Goal: Transaction & Acquisition: Purchase product/service

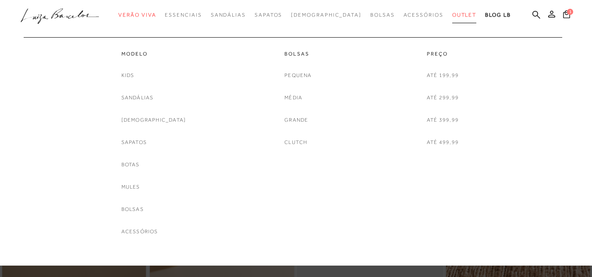
drag, startPoint x: 0, startPoint y: 0, endPoint x: 447, endPoint y: 16, distance: 447.1
click at [452, 16] on span "Outlet" at bounding box center [464, 15] width 25 height 6
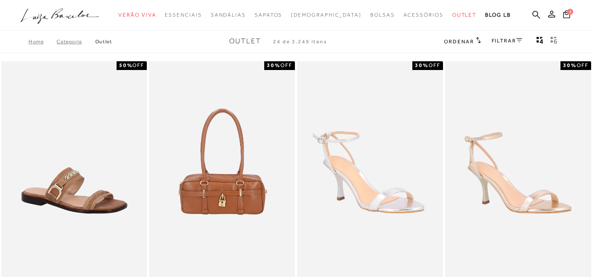
click at [516, 41] on icon at bounding box center [519, 40] width 6 height 4
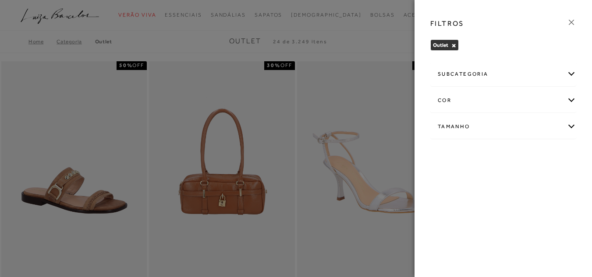
click at [569, 125] on div "Tamanho" at bounding box center [503, 126] width 145 height 23
click at [482, 206] on label "35" at bounding box center [472, 201] width 20 height 19
click at [469, 206] on input "35" at bounding box center [464, 202] width 9 height 9
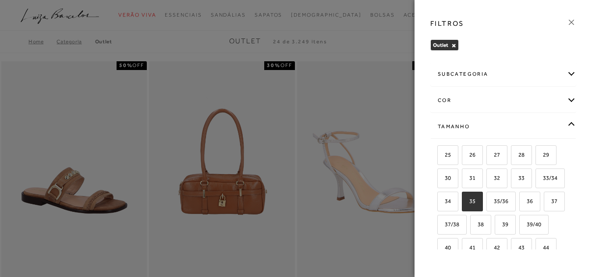
checkbox input "true"
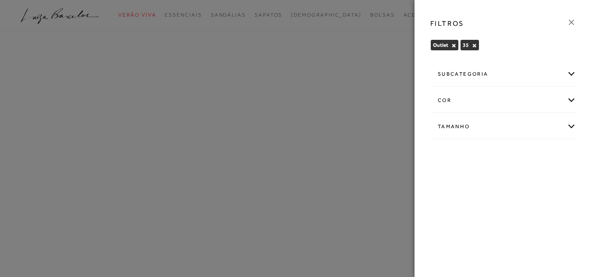
click at [569, 71] on div "subcategoria" at bounding box center [503, 74] width 145 height 23
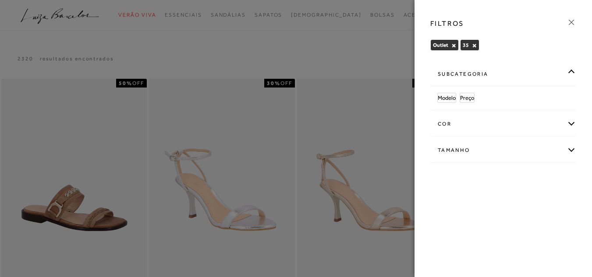
click at [569, 23] on icon at bounding box center [571, 23] width 10 height 10
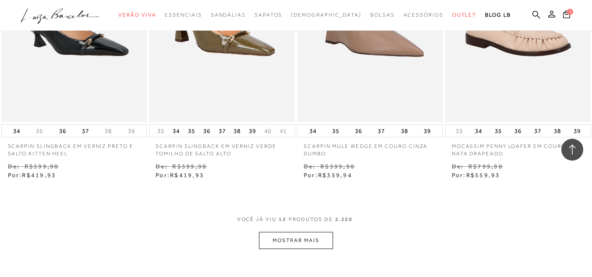
scroll to position [832, 0]
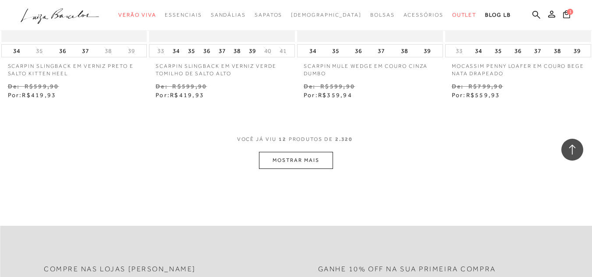
click at [298, 152] on button "MOSTRAR MAIS" at bounding box center [296, 160] width 74 height 17
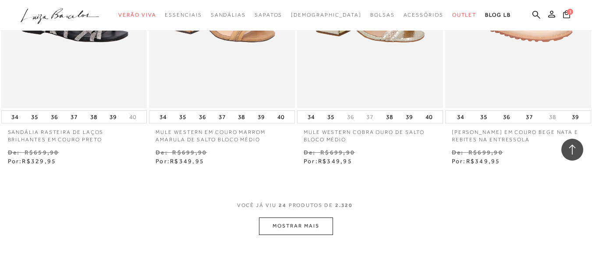
scroll to position [1708, 0]
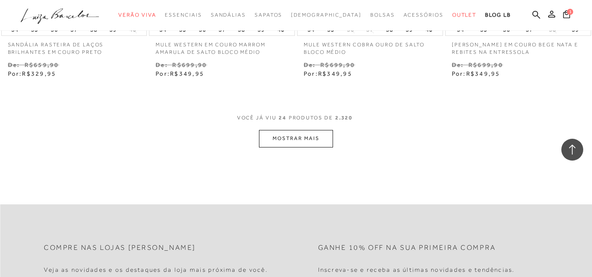
click at [310, 131] on button "MOSTRAR MAIS" at bounding box center [296, 138] width 74 height 17
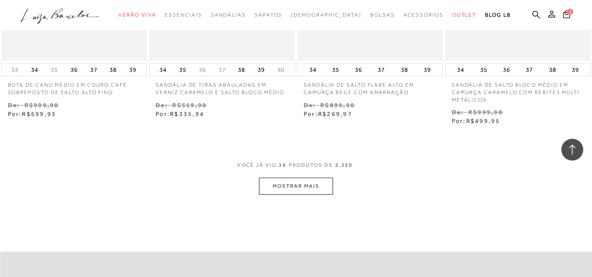
scroll to position [2584, 0]
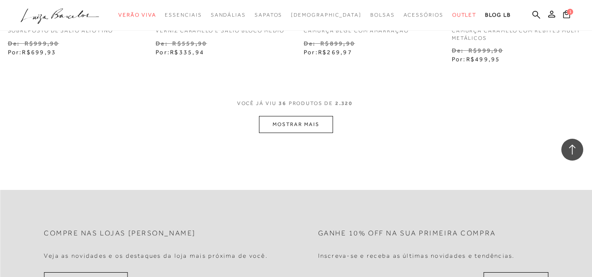
click at [312, 118] on button "MOSTRAR MAIS" at bounding box center [296, 124] width 74 height 17
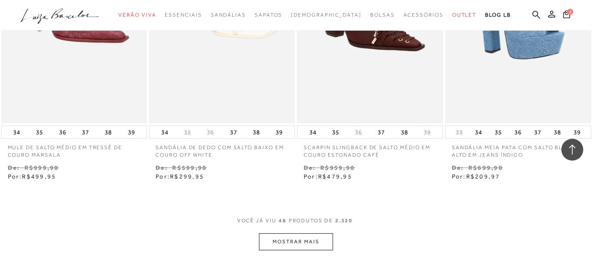
scroll to position [3417, 0]
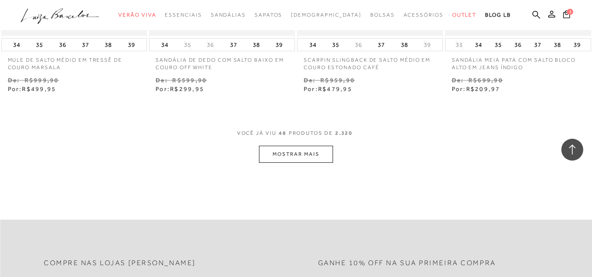
click at [299, 152] on button "MOSTRAR MAIS" at bounding box center [296, 154] width 74 height 17
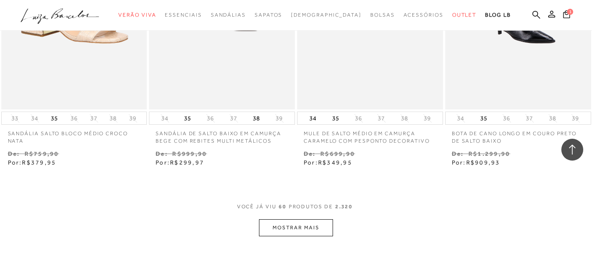
scroll to position [4293, 0]
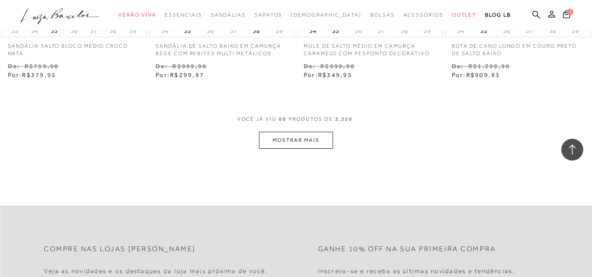
click at [315, 133] on button "MOSTRAR MAIS" at bounding box center [296, 140] width 74 height 17
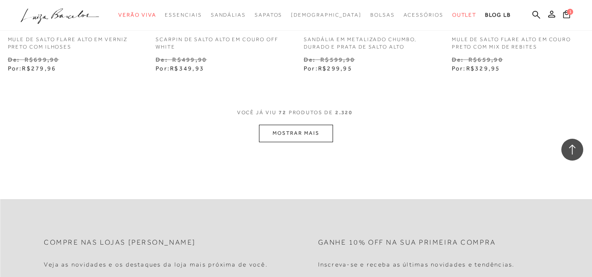
scroll to position [5169, 0]
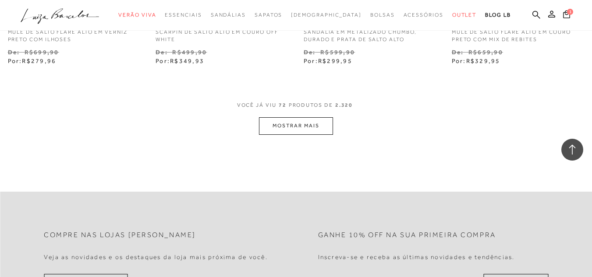
click at [315, 117] on button "MOSTRAR MAIS" at bounding box center [296, 125] width 74 height 17
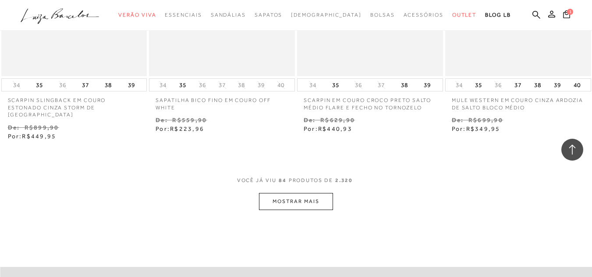
scroll to position [5957, 0]
click at [315, 191] on button "MOSTRAR MAIS" at bounding box center [296, 199] width 74 height 17
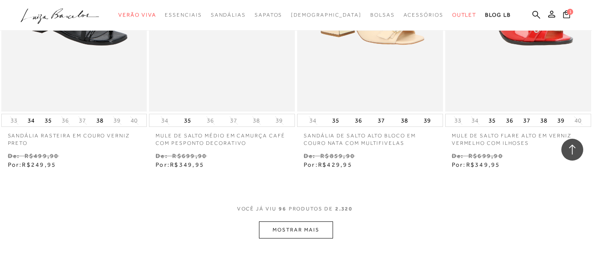
scroll to position [6790, 0]
click at [294, 221] on button "MOSTRAR MAIS" at bounding box center [296, 229] width 74 height 17
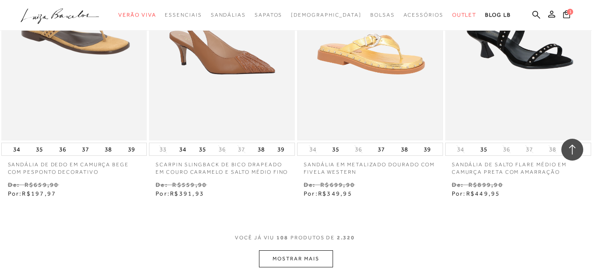
scroll to position [7709, 0]
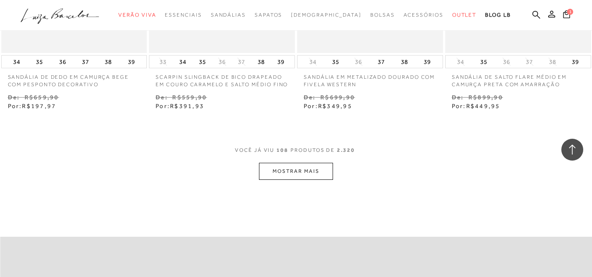
click at [322, 163] on button "MOSTRAR MAIS" at bounding box center [296, 171] width 74 height 17
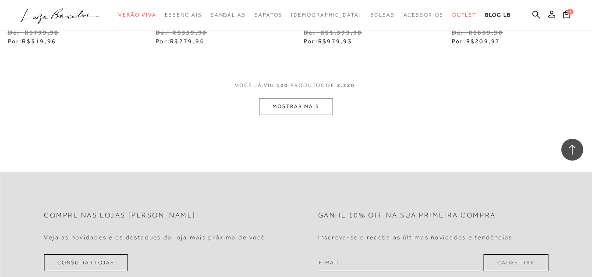
scroll to position [8629, 0]
click at [304, 98] on button "MOSTRAR MAIS" at bounding box center [296, 106] width 74 height 17
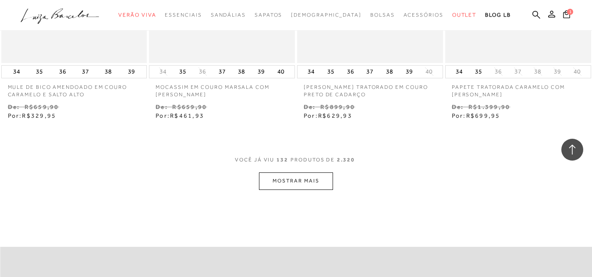
scroll to position [9462, 0]
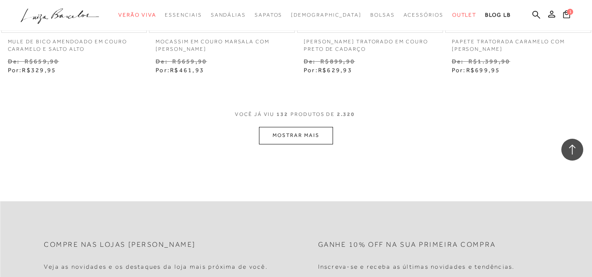
click at [291, 127] on button "MOSTRAR MAIS" at bounding box center [296, 135] width 74 height 17
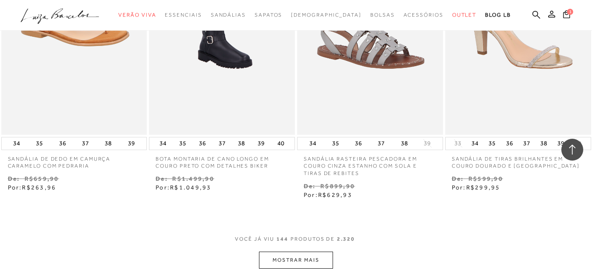
scroll to position [10338, 0]
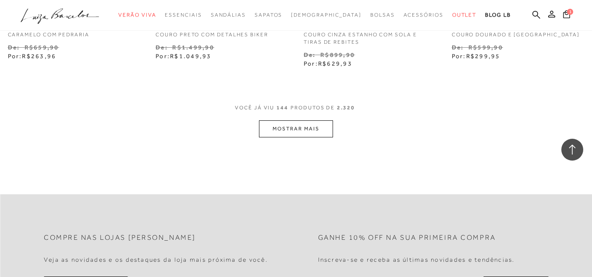
click at [293, 120] on button "MOSTRAR MAIS" at bounding box center [296, 128] width 74 height 17
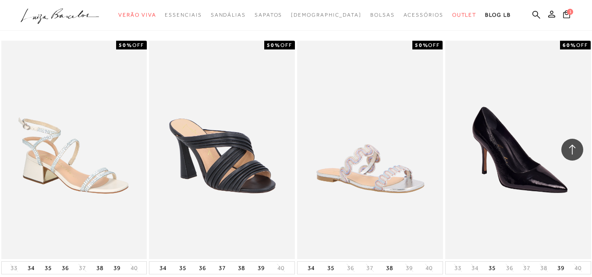
scroll to position [11126, 0]
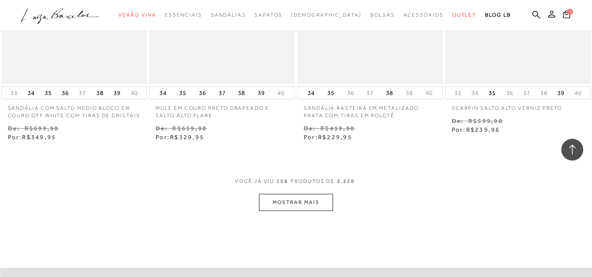
click at [297, 194] on button "MOSTRAR MAIS" at bounding box center [296, 202] width 74 height 17
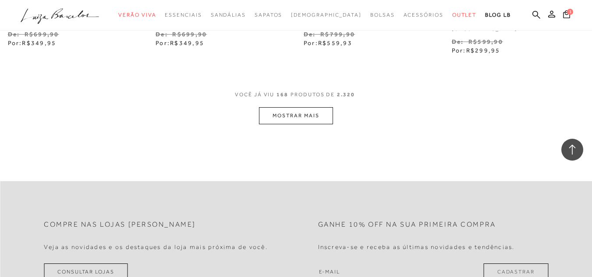
scroll to position [12090, 0]
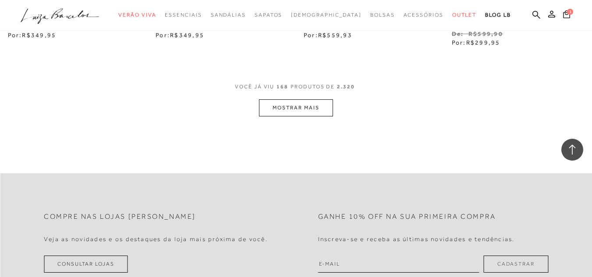
click at [313, 99] on button "MOSTRAR MAIS" at bounding box center [296, 107] width 74 height 17
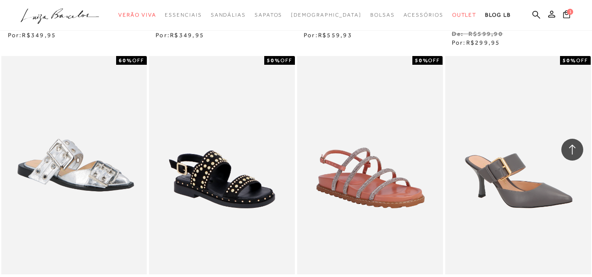
scroll to position [12265, 0]
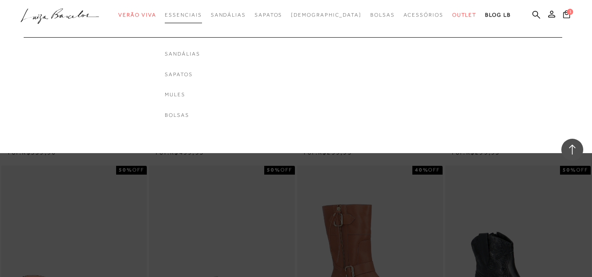
click at [201, 18] on span "Essenciais" at bounding box center [183, 15] width 37 height 6
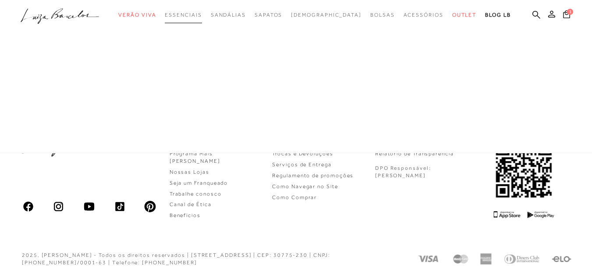
scroll to position [514, 0]
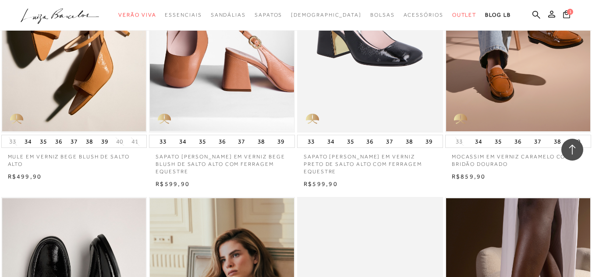
scroll to position [657, 0]
